Goal: Communication & Community: Answer question/provide support

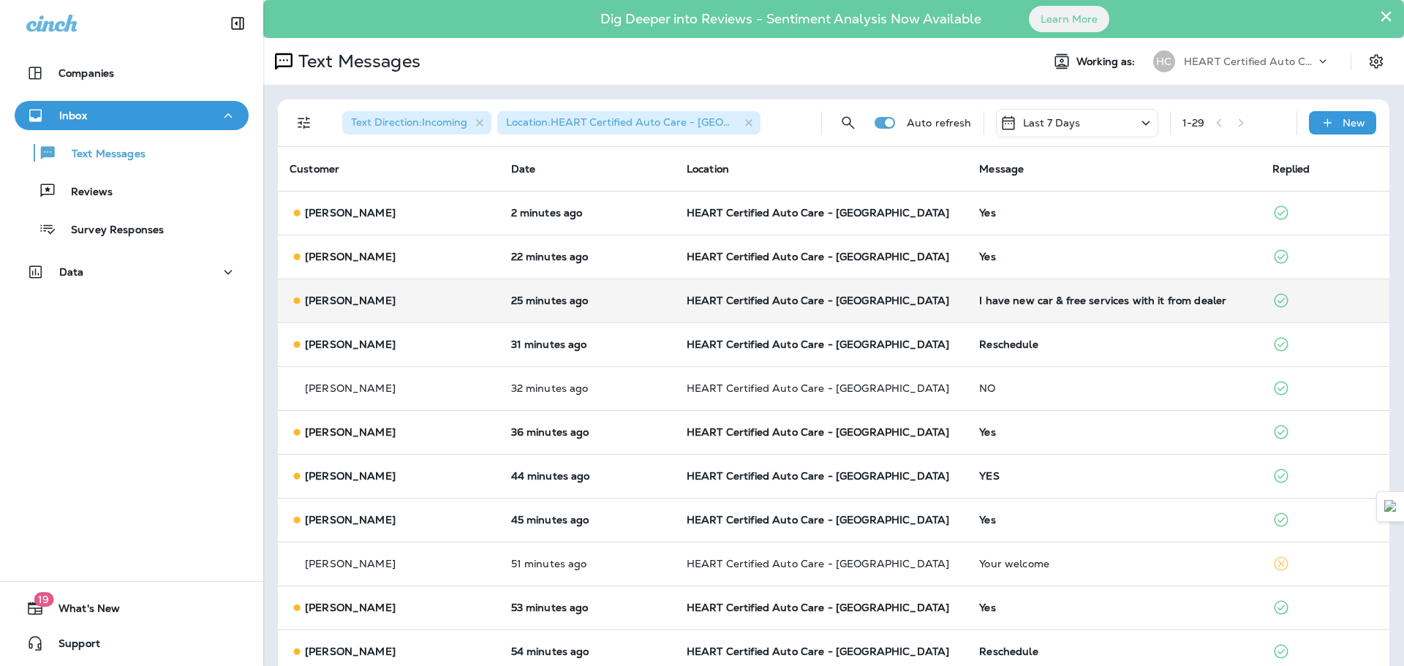
click at [1046, 302] on div "I have new car & free services with it from dealer" at bounding box center [1113, 301] width 269 height 12
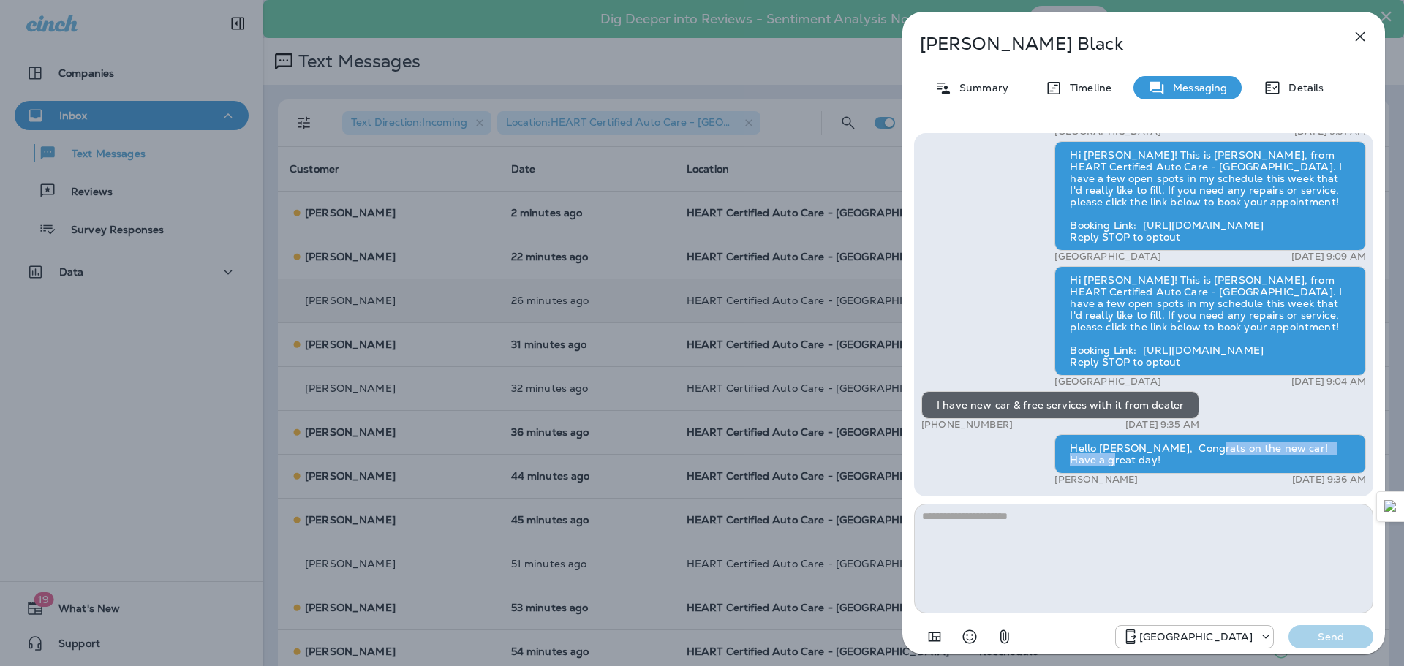
drag, startPoint x: 1201, startPoint y: 468, endPoint x: 1353, endPoint y: 468, distance: 152.8
click at [1353, 468] on div "Hello [PERSON_NAME], Congrats on the new car! Have a great day!" at bounding box center [1209, 453] width 311 height 39
drag, startPoint x: 1352, startPoint y: 462, endPoint x: 1174, endPoint y: 459, distance: 178.4
click at [1174, 459] on div "Hello [PERSON_NAME], Congrats on the new car! Have a great day!" at bounding box center [1209, 453] width 311 height 39
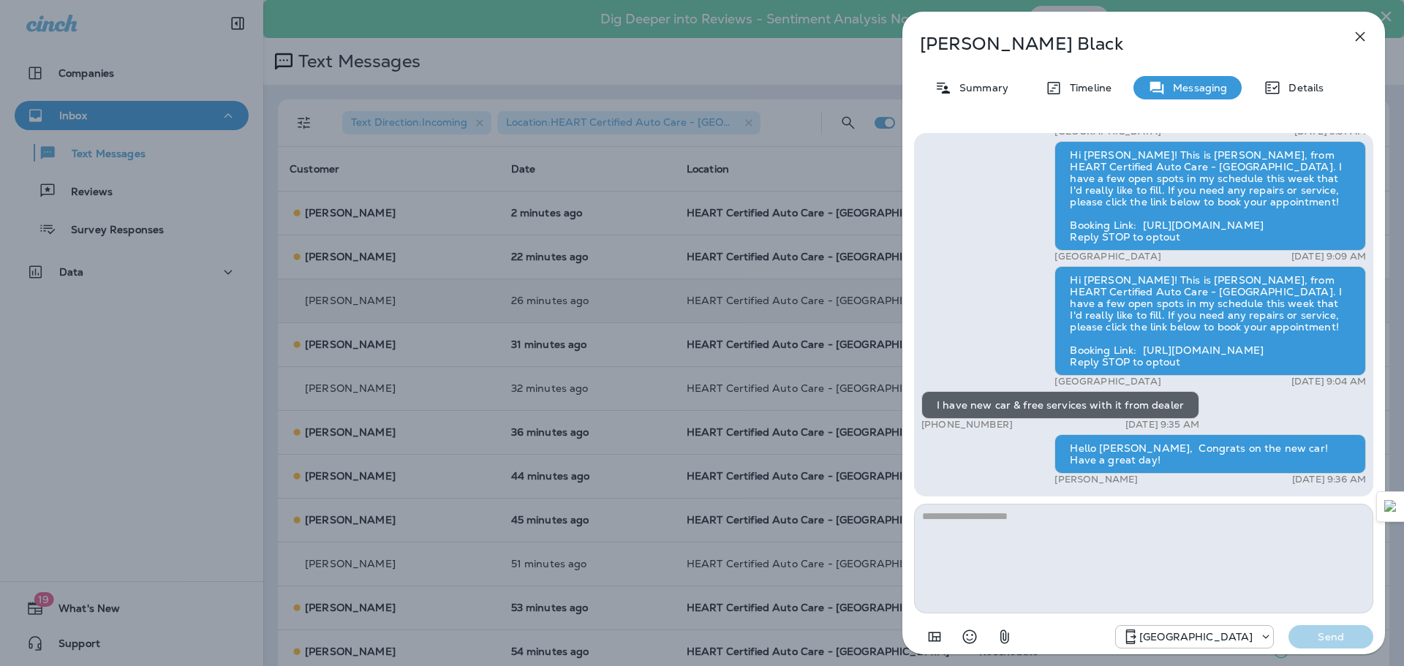
click at [1174, 459] on div "Hello [PERSON_NAME], Congrats on the new car! Have a great day!" at bounding box center [1209, 453] width 311 height 39
click at [1353, 31] on icon "button" at bounding box center [1360, 37] width 18 height 18
